Goal: Task Accomplishment & Management: Use online tool/utility

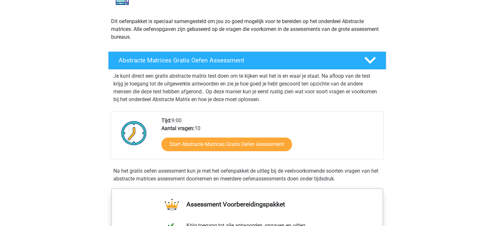
scroll to position [65, 0]
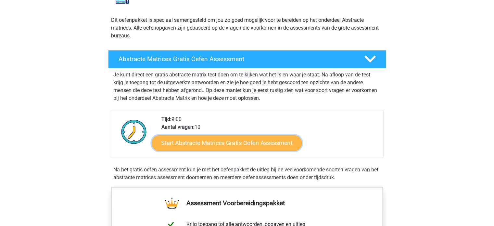
click at [245, 138] on link "Start Abstracte Matrices Gratis Oefen Assessment" at bounding box center [227, 143] width 150 height 16
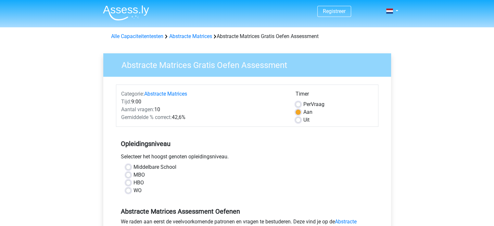
click at [138, 176] on label "MBO" at bounding box center [138, 175] width 11 height 8
click at [131, 176] on input "MBO" at bounding box center [128, 174] width 5 height 6
radio input "true"
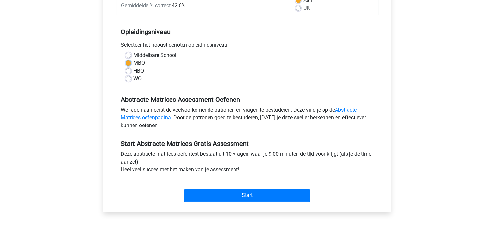
scroll to position [130, 0]
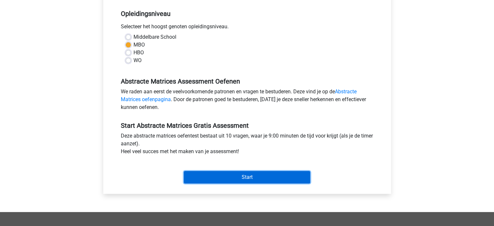
click at [217, 178] on input "Start" at bounding box center [247, 177] width 126 height 12
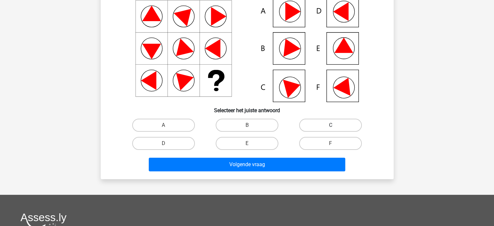
scroll to position [32, 0]
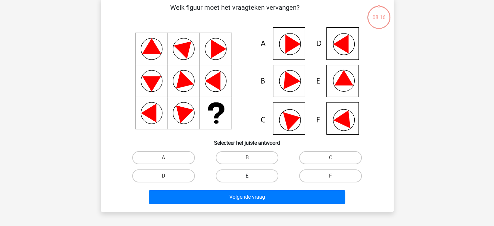
click at [254, 174] on label "E" at bounding box center [246, 175] width 63 height 13
click at [251, 176] on input "E" at bounding box center [249, 178] width 4 height 4
radio input "true"
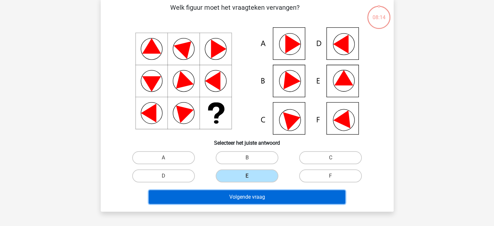
click at [246, 192] on button "Volgende vraag" at bounding box center [247, 197] width 196 height 14
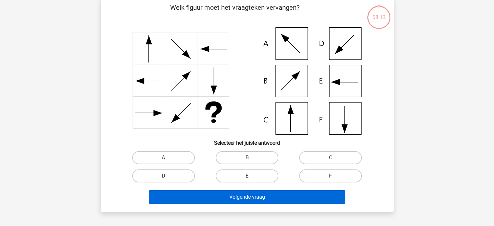
scroll to position [30, 0]
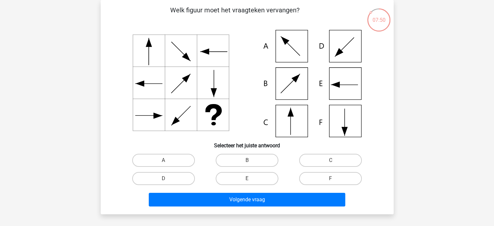
click at [295, 119] on icon at bounding box center [247, 83] width 262 height 107
click at [318, 163] on label "C" at bounding box center [330, 159] width 63 height 13
click at [330, 163] on input "C" at bounding box center [332, 162] width 4 height 4
radio input "true"
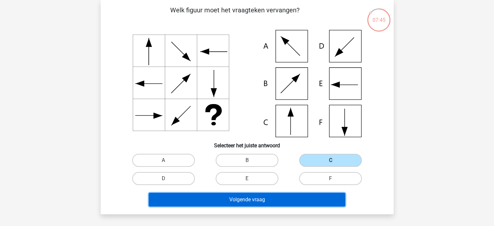
click at [280, 194] on button "Volgende vraag" at bounding box center [247, 199] width 196 height 14
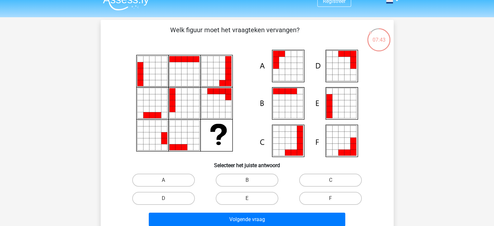
scroll to position [0, 0]
